Goal: Entertainment & Leisure: Consume media (video, audio)

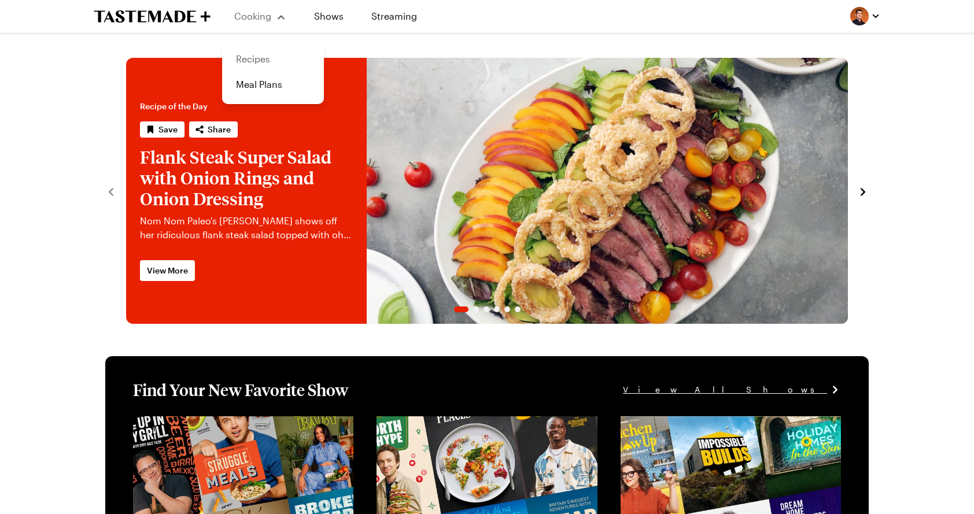
click at [258, 51] on link "Recipes" at bounding box center [273, 58] width 88 height 25
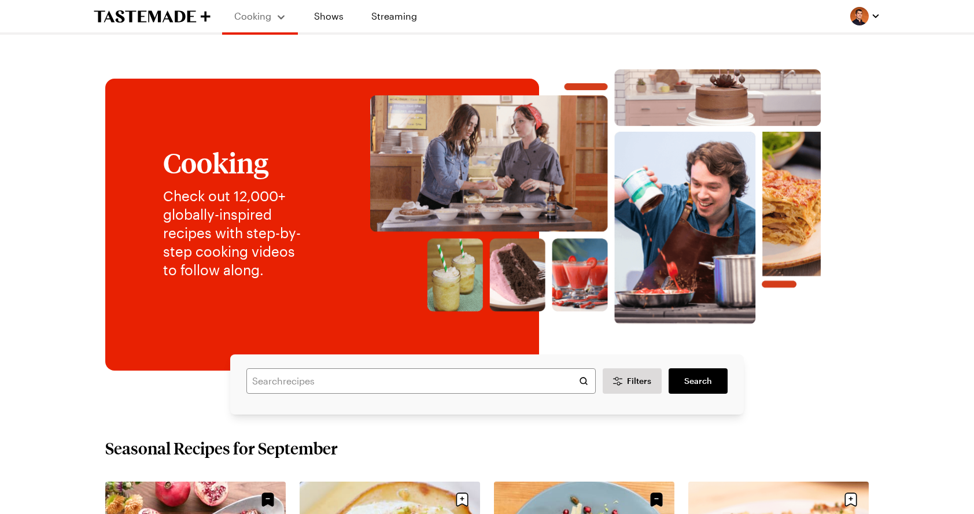
click at [465, 72] on img at bounding box center [595, 196] width 523 height 255
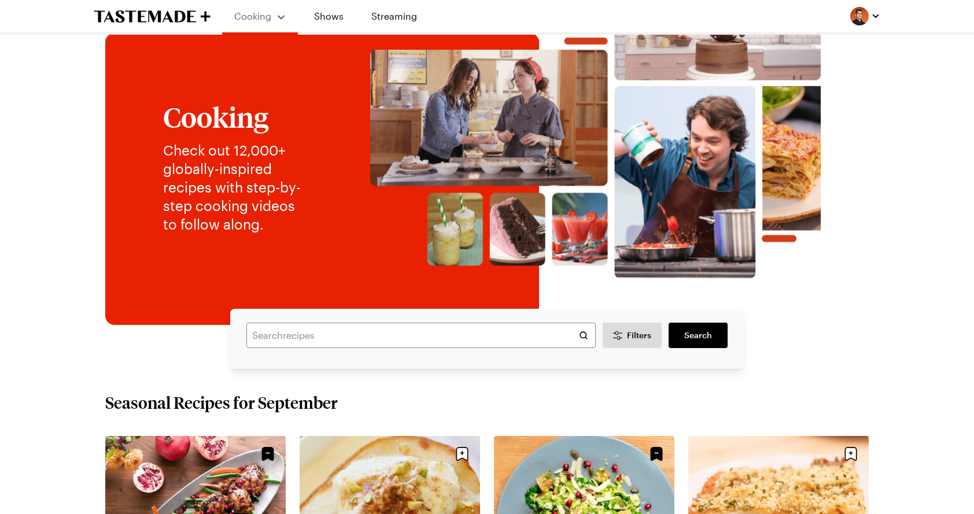
scroll to position [86, 0]
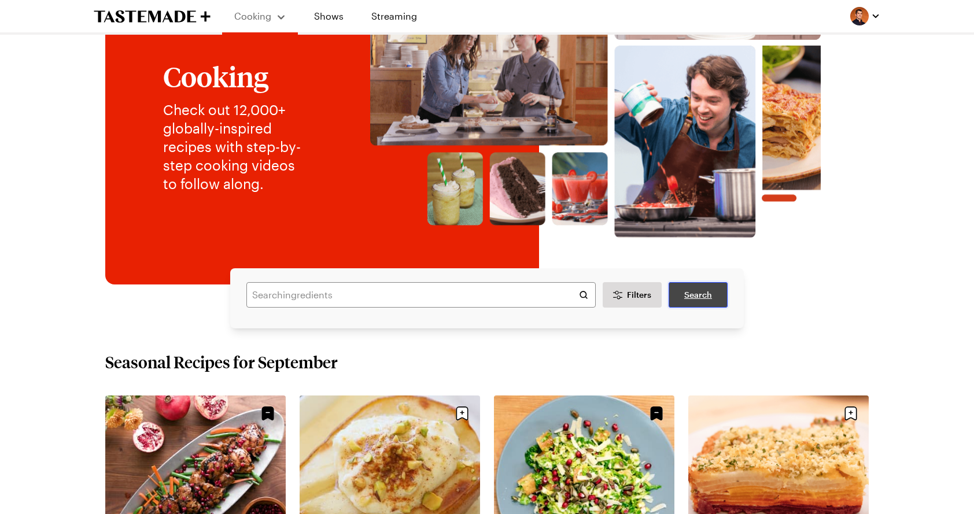
click at [694, 294] on span "Search" at bounding box center [698, 295] width 28 height 12
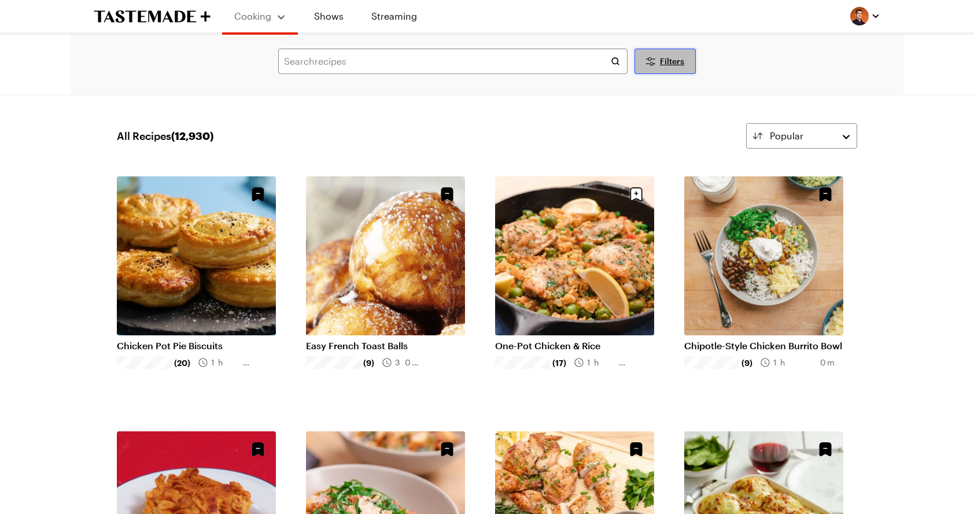
click at [664, 66] on span "Filters" at bounding box center [672, 62] width 24 height 12
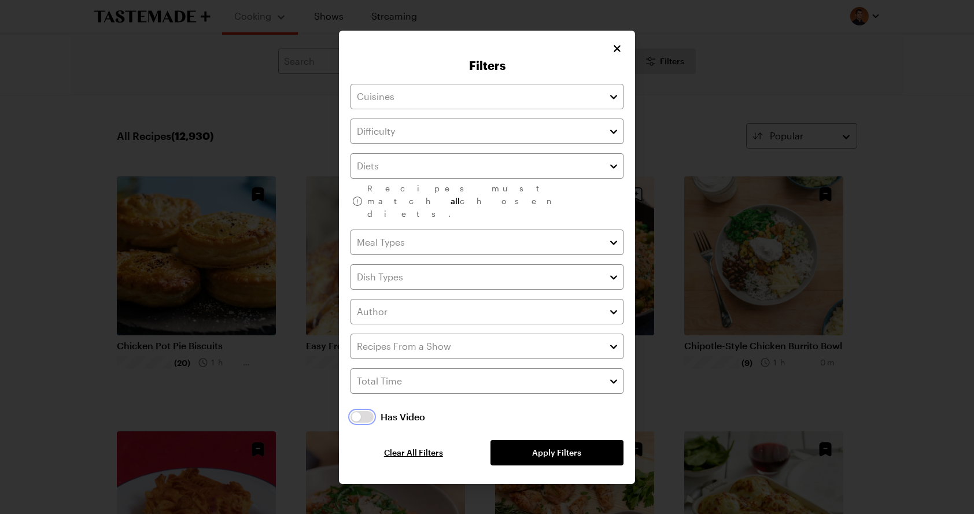
click at [359, 411] on button "button" at bounding box center [361, 417] width 23 height 12
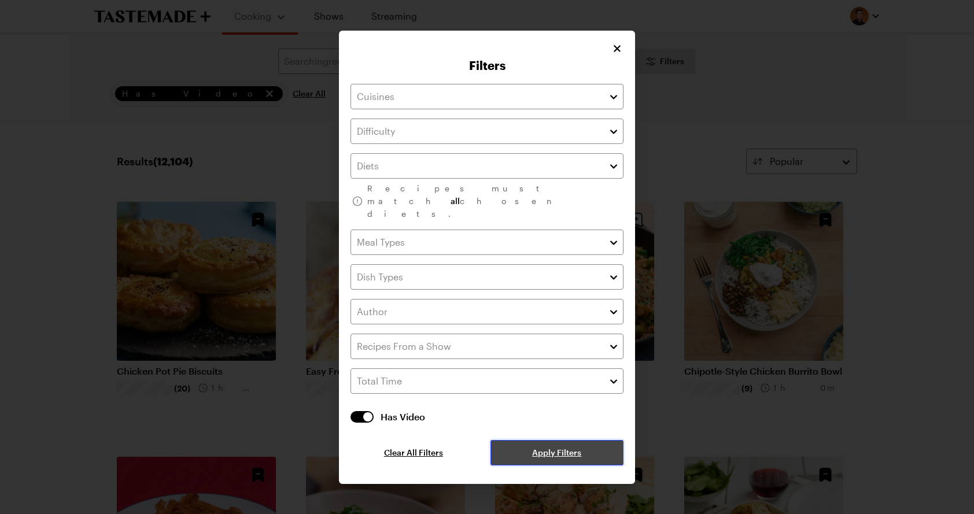
click at [552, 447] on span "Apply Filters" at bounding box center [556, 453] width 49 height 12
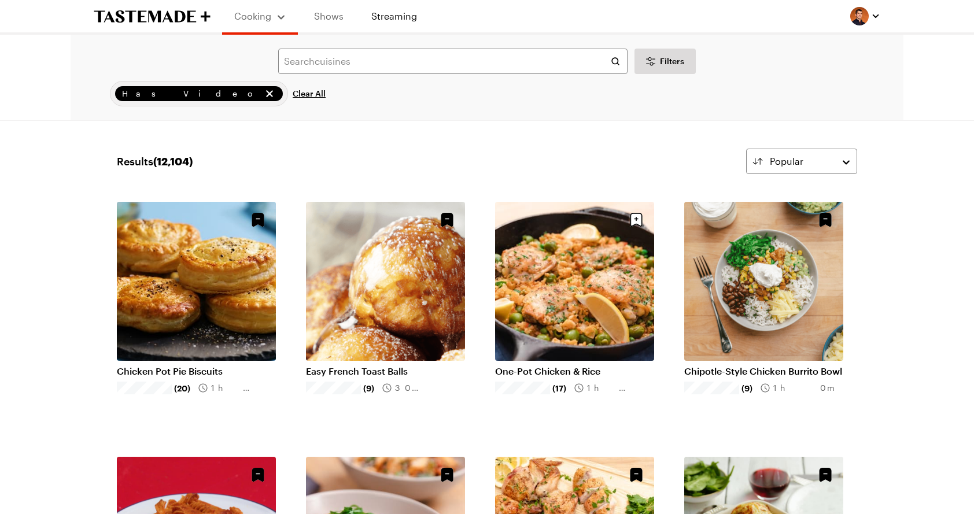
click at [330, 20] on link "Shows" at bounding box center [328, 16] width 53 height 32
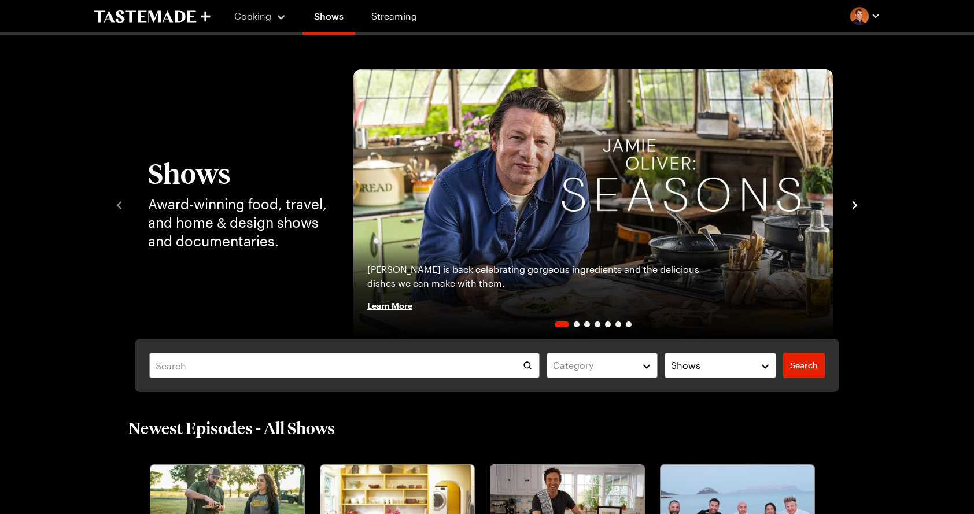
scroll to position [25, 0]
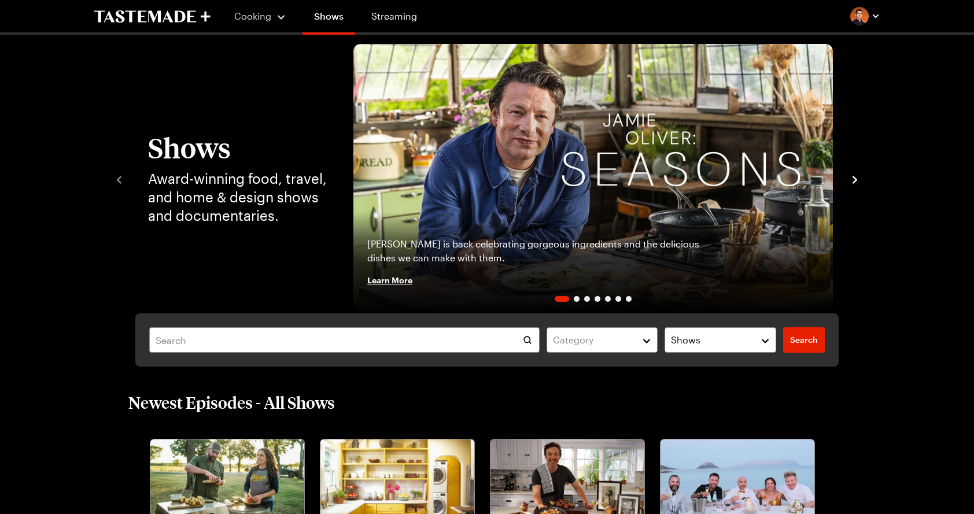
click at [470, 182] on img "1 / 7" at bounding box center [592, 178] width 479 height 269
